Goal: Information Seeking & Learning: Find contact information

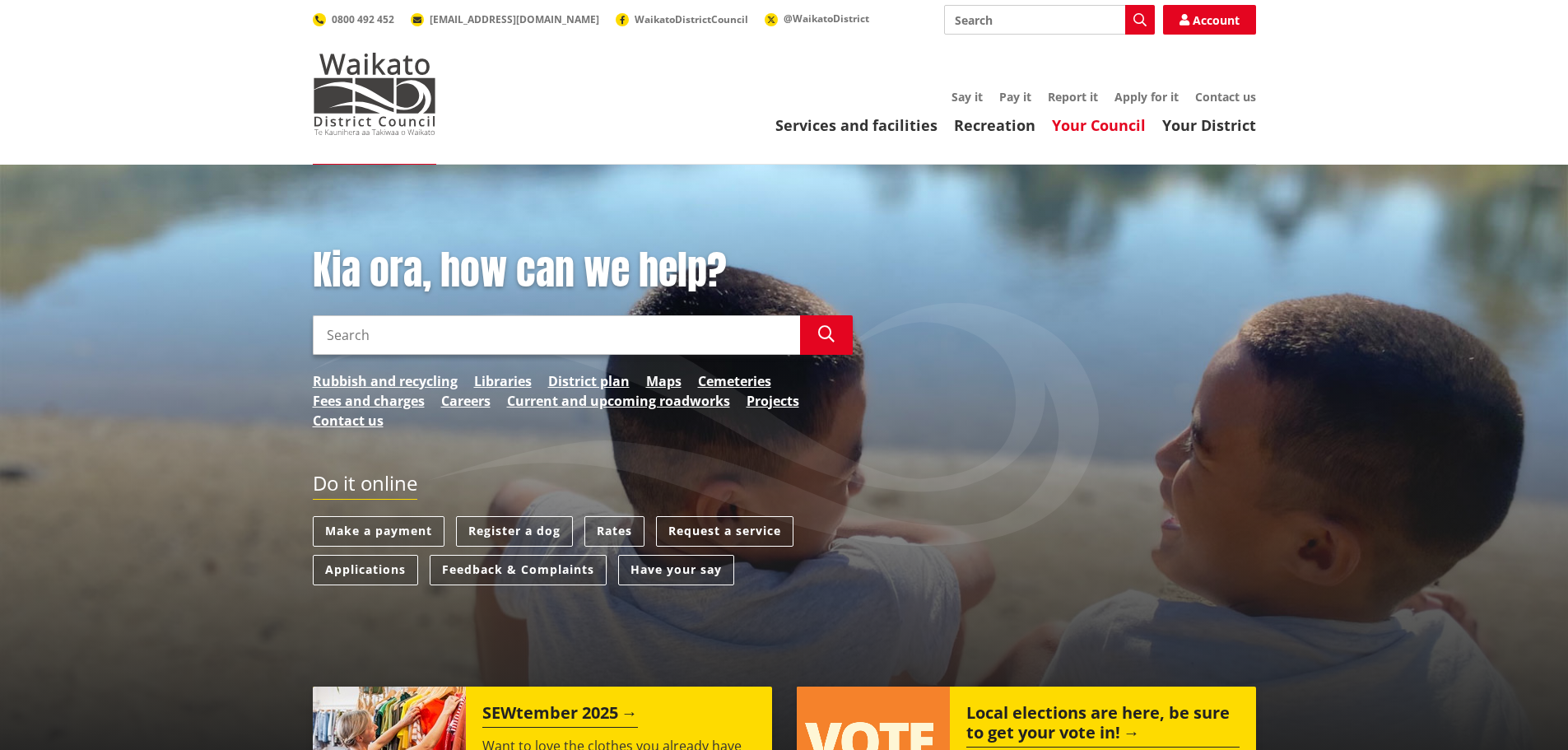
click at [1100, 121] on link "Your Council" at bounding box center [1098, 125] width 94 height 20
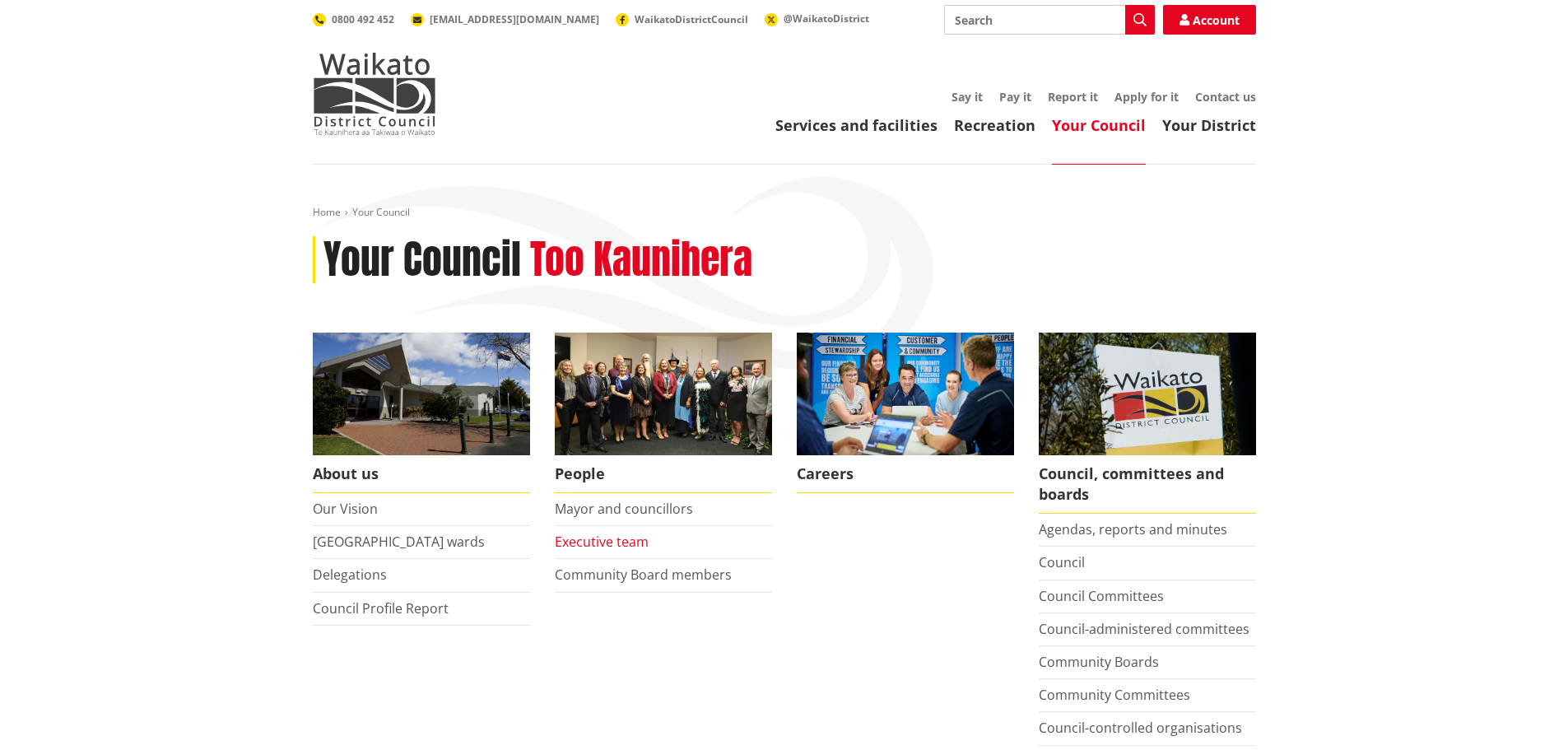
click at [617, 539] on link "Executive team" at bounding box center [601, 542] width 94 height 18
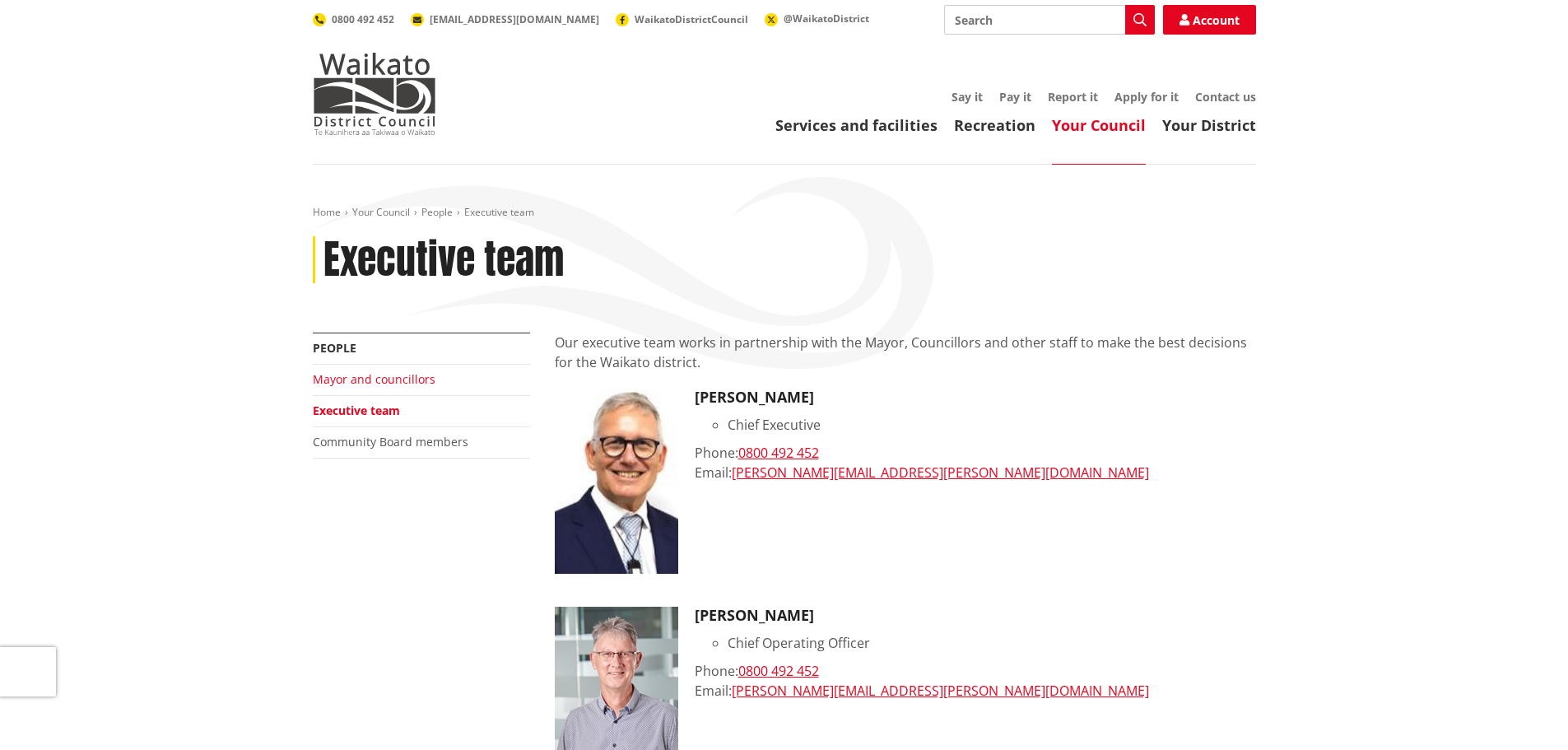
click at [389, 378] on link "Mayor and councillors" at bounding box center [374, 379] width 123 height 16
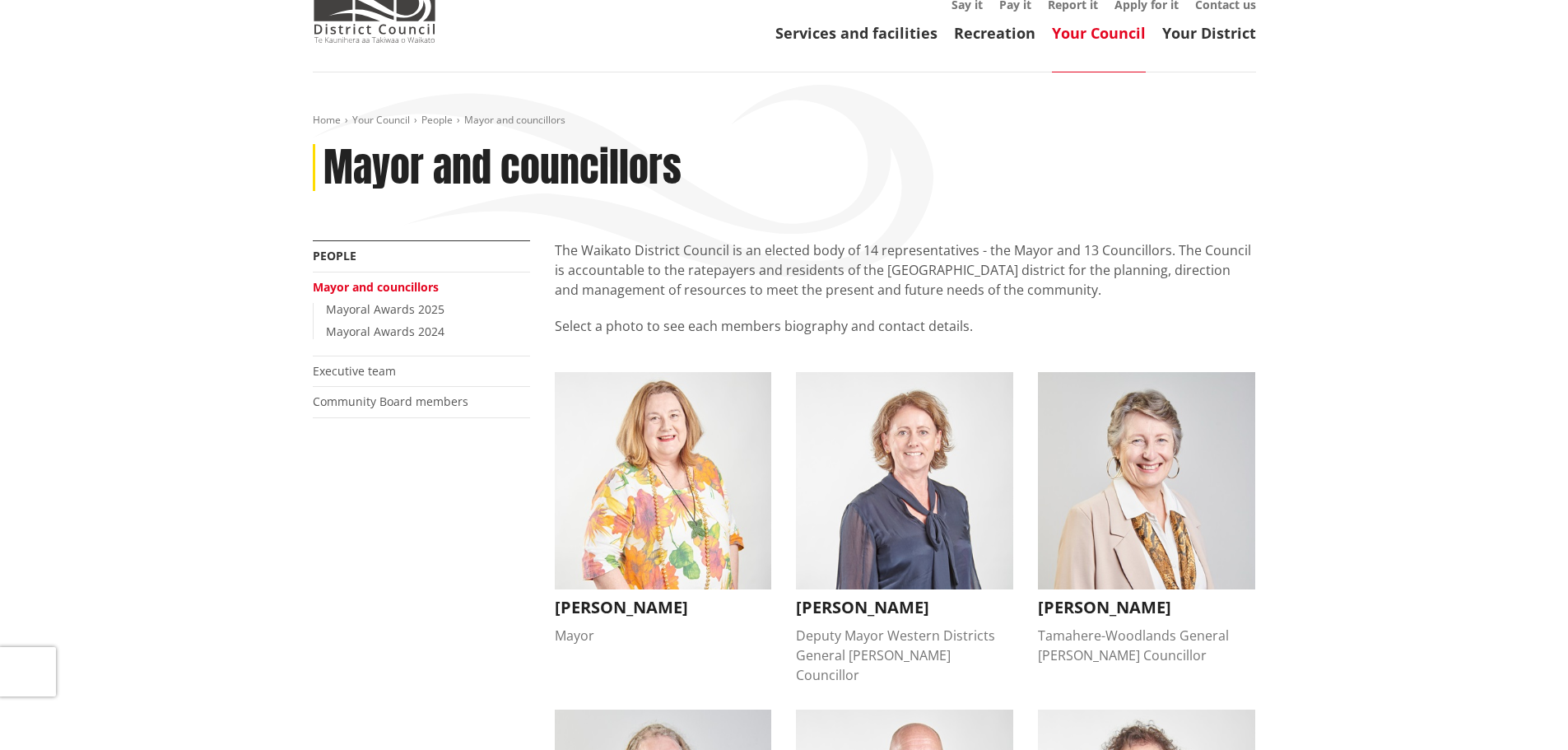
scroll to position [82, 0]
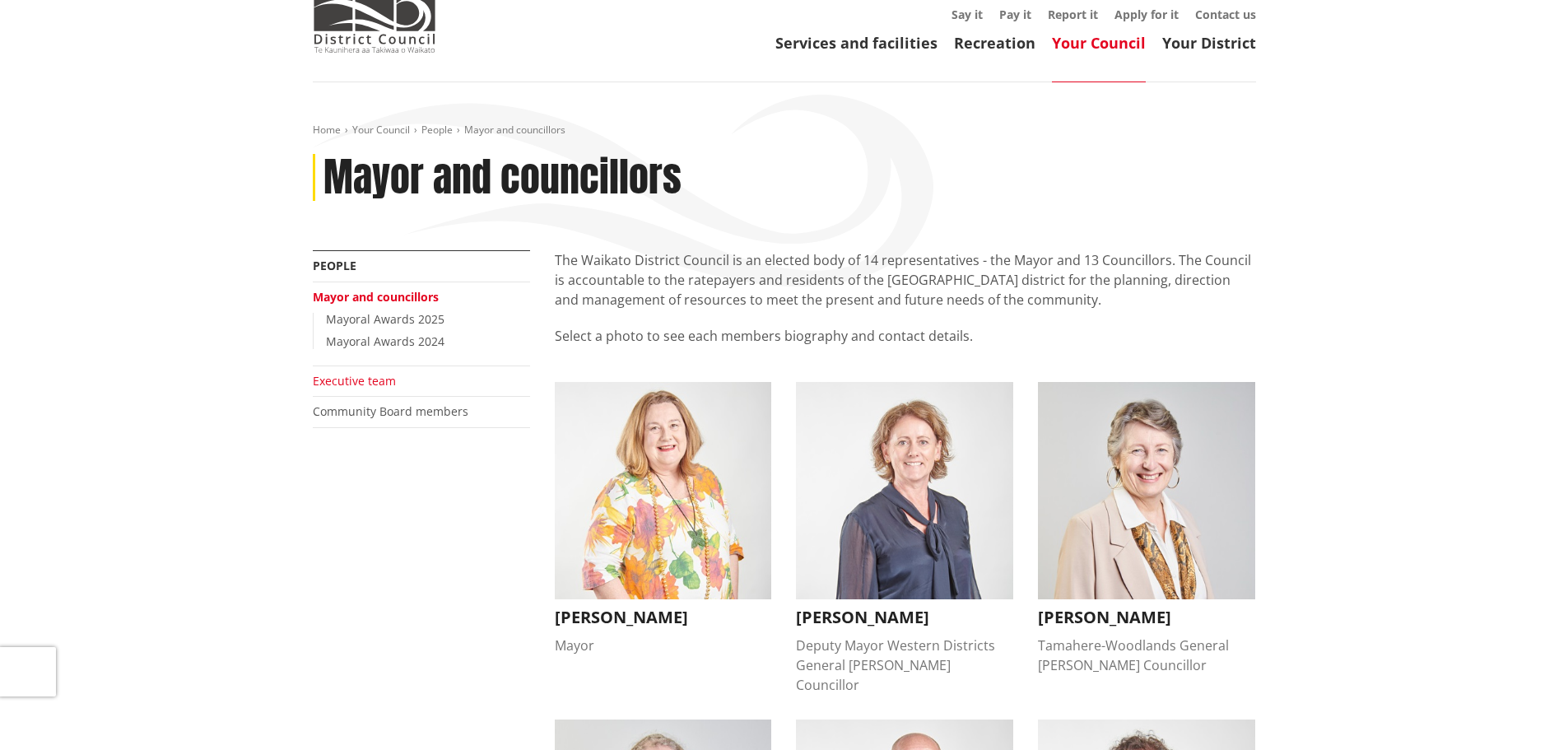
click at [366, 384] on link "Executive team" at bounding box center [355, 381] width 83 height 16
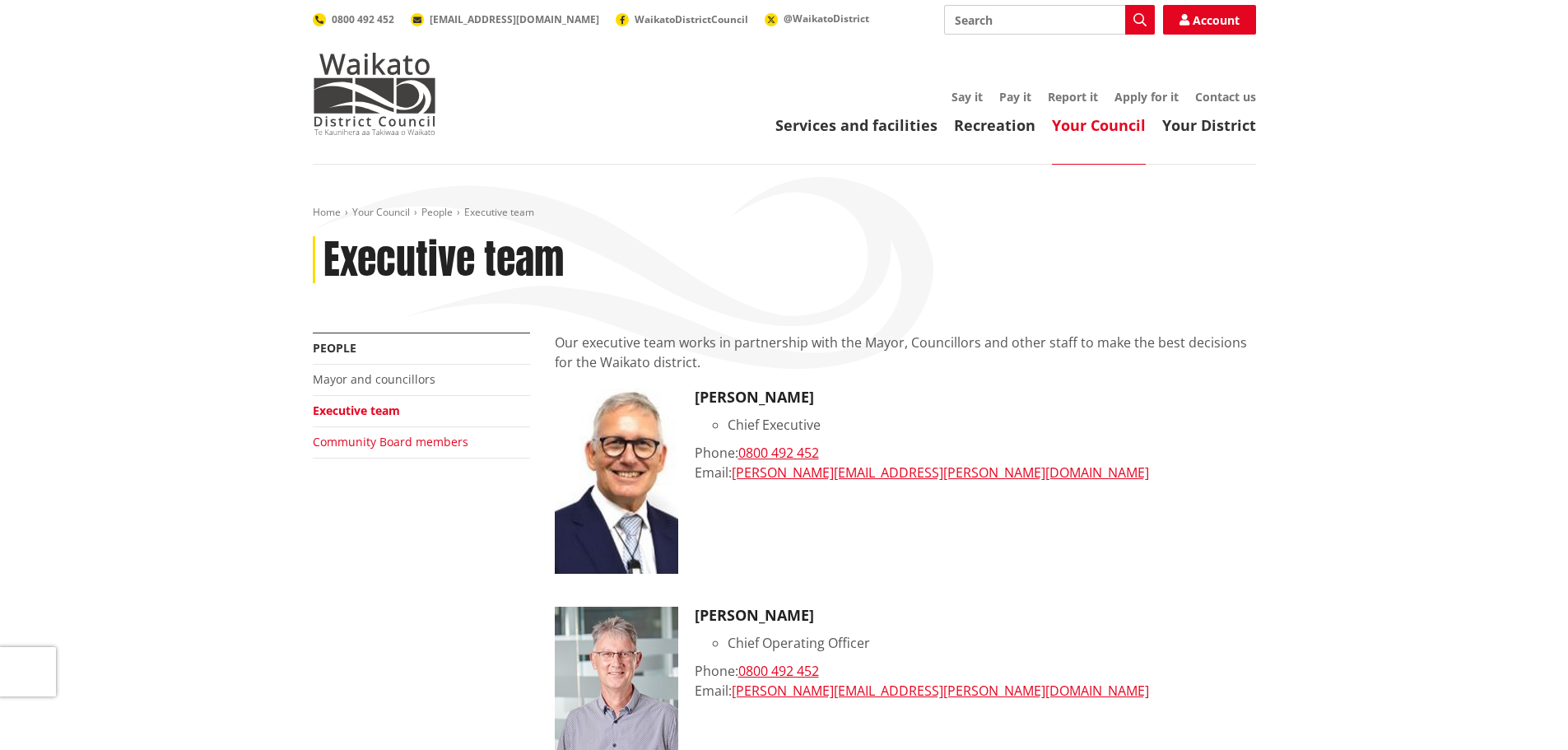
click at [359, 446] on link "Community Board members" at bounding box center [390, 442] width 156 height 16
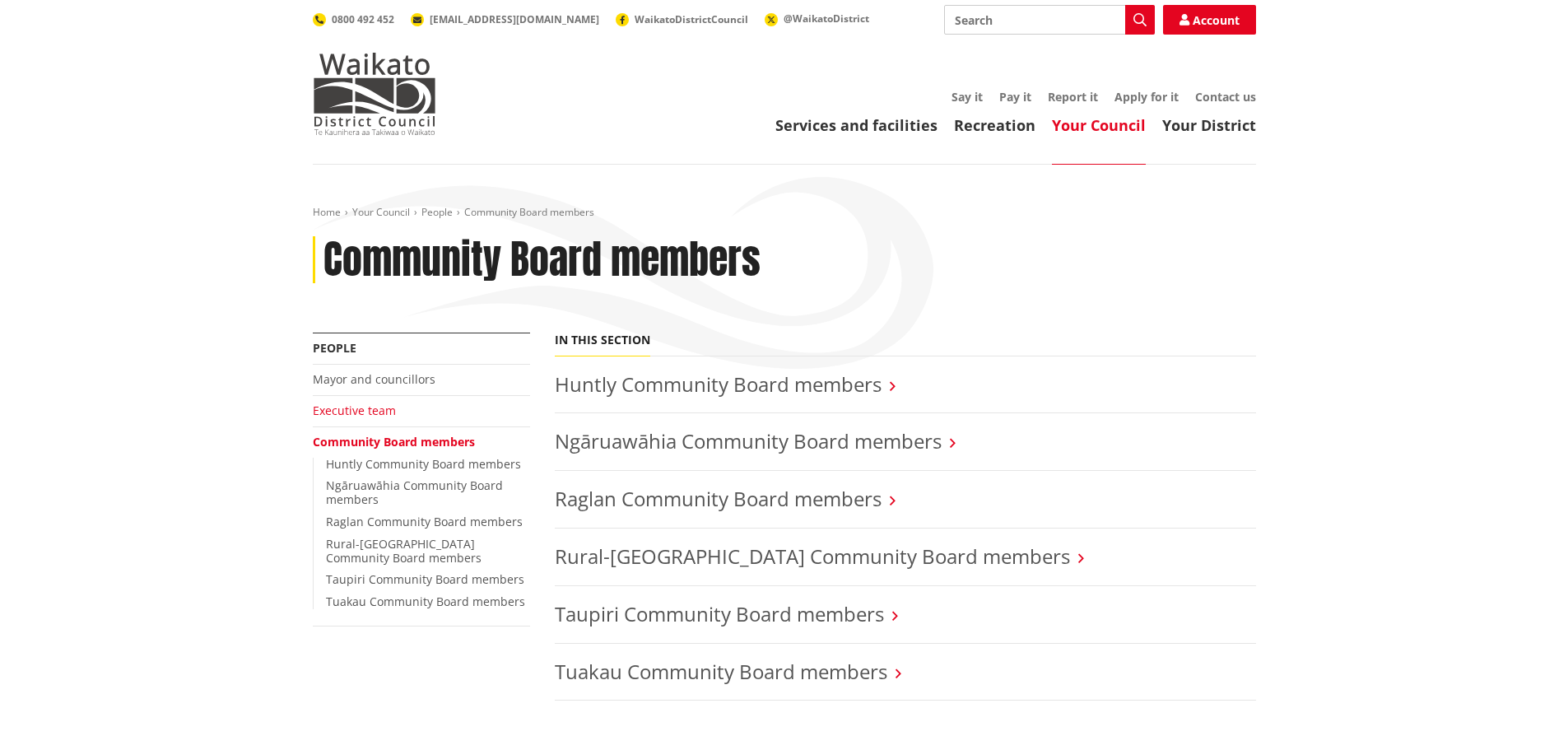
click at [355, 412] on link "Executive team" at bounding box center [355, 410] width 83 height 16
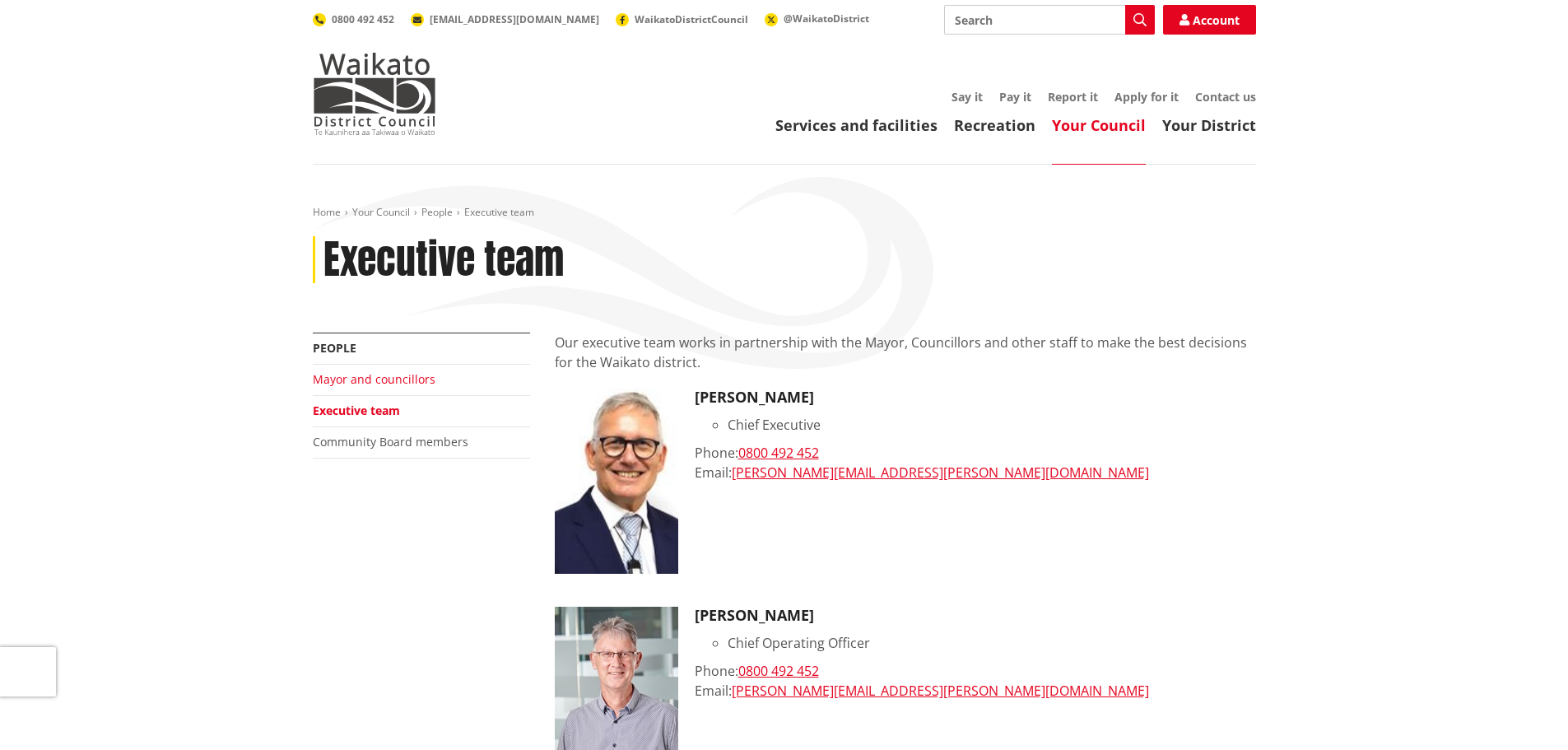
click at [394, 380] on link "Mayor and councillors" at bounding box center [374, 379] width 123 height 16
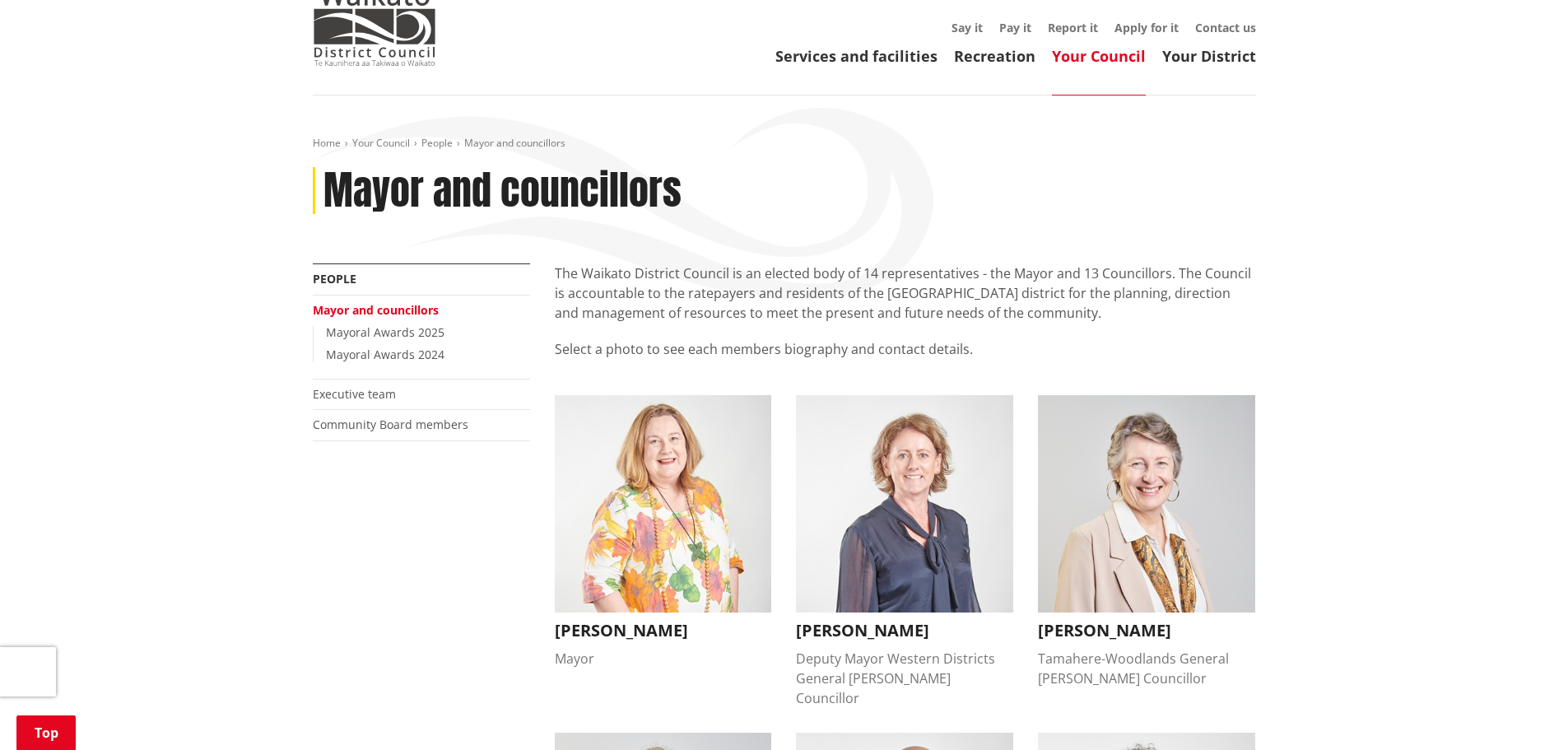
scroll to position [247, 0]
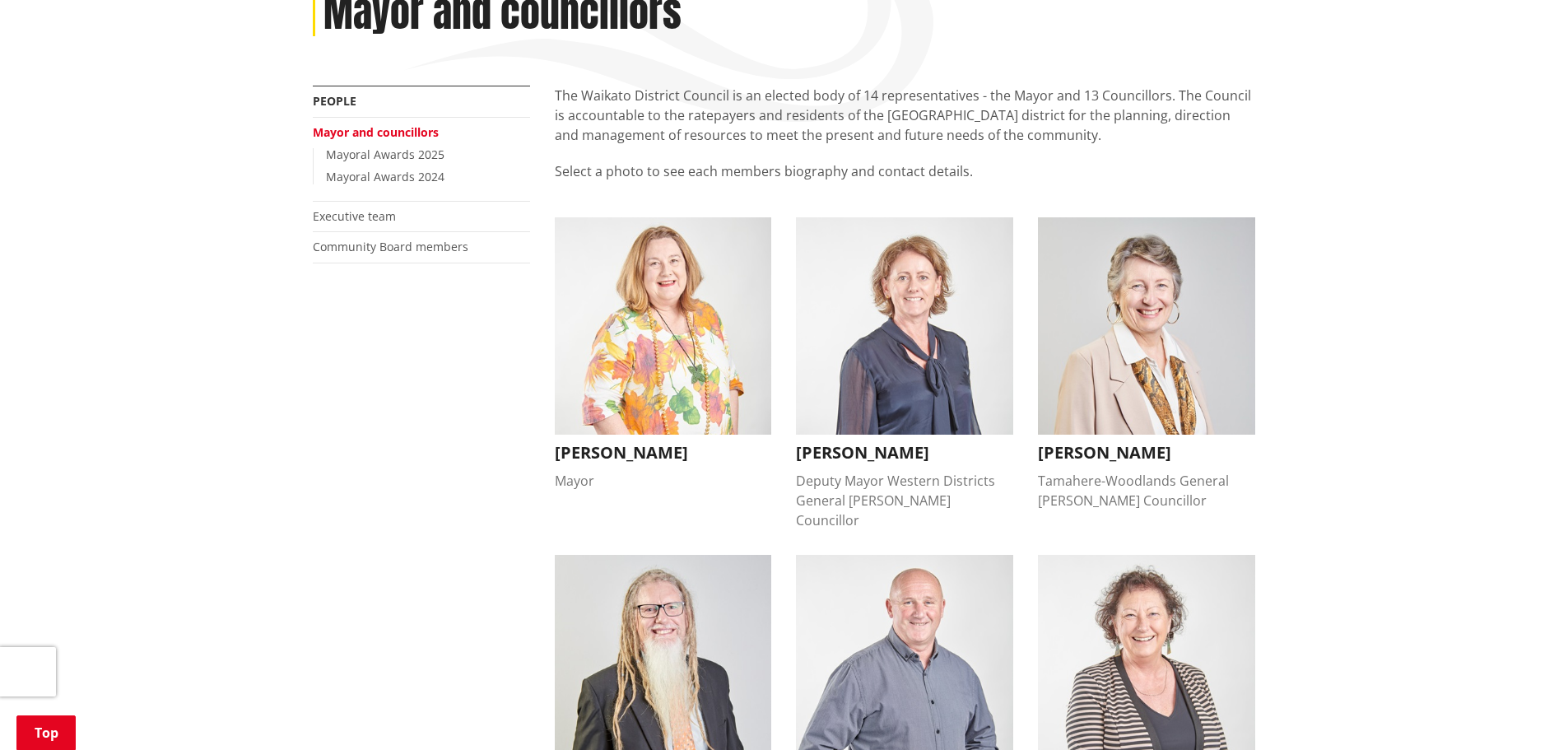
click at [621, 325] on img "button" at bounding box center [663, 325] width 217 height 217
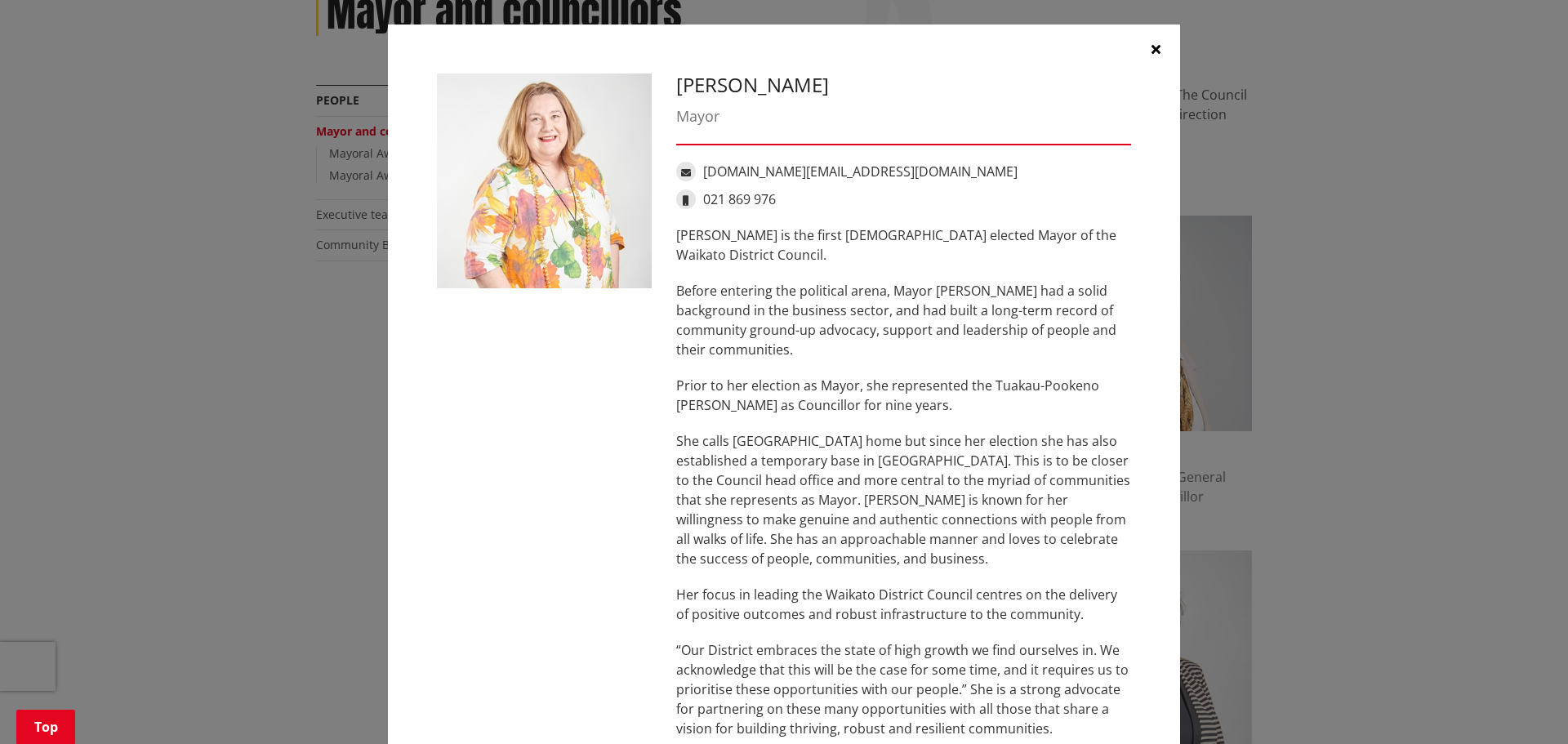
click at [291, 425] on div "[PERSON_NAME] Mayor [DOMAIN_NAME][EMAIL_ADDRESS][DOMAIN_NAME] 021 869 976 [PERS…" at bounding box center [783, 500] width 1502 height 1002
click at [1151, 44] on icon "button" at bounding box center [1155, 48] width 9 height 13
